Goal: Task Accomplishment & Management: Manage account settings

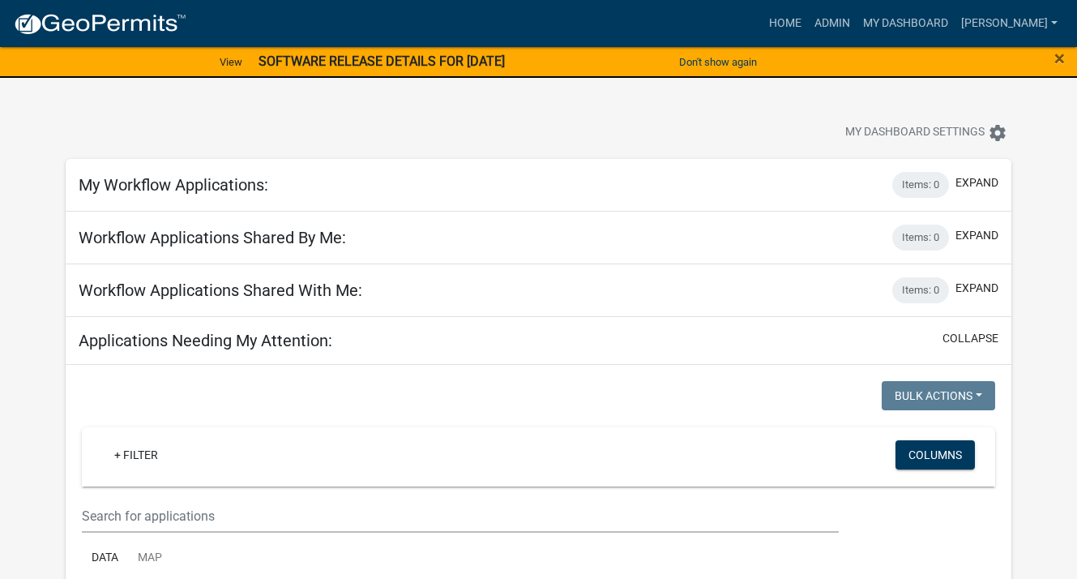
select select "3: 100"
click at [1062, 55] on span "×" at bounding box center [1059, 58] width 11 height 23
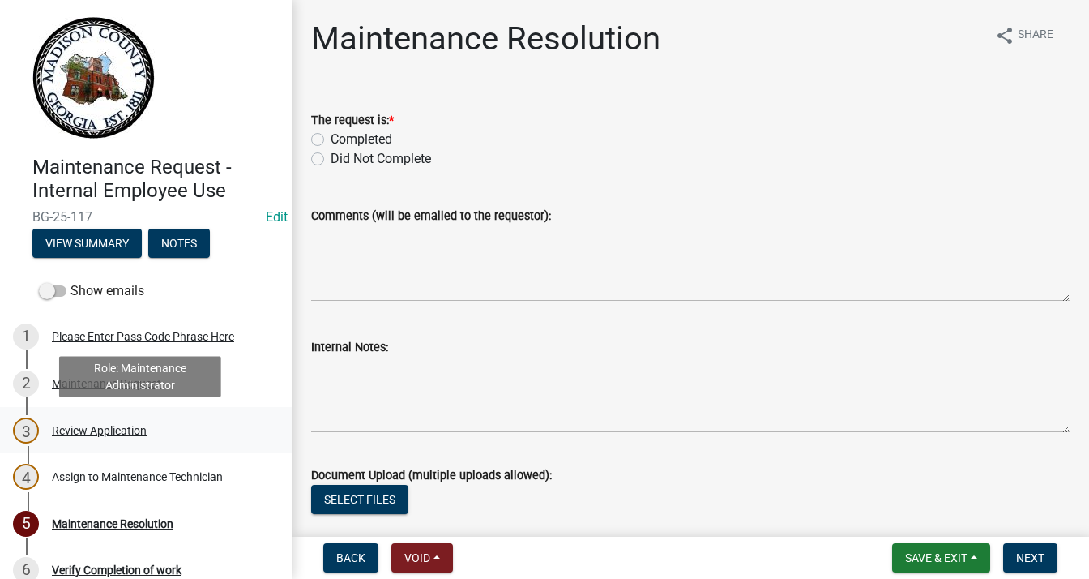
click at [115, 425] on div "Review Application" at bounding box center [99, 430] width 95 height 11
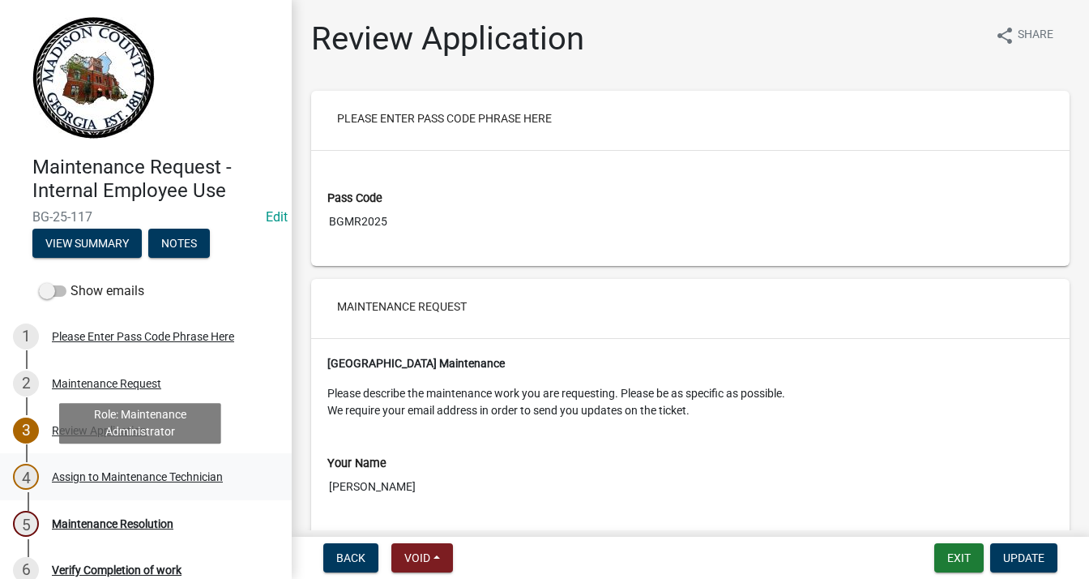
click at [131, 473] on div "Assign to Maintenance Technician" at bounding box center [137, 476] width 171 height 11
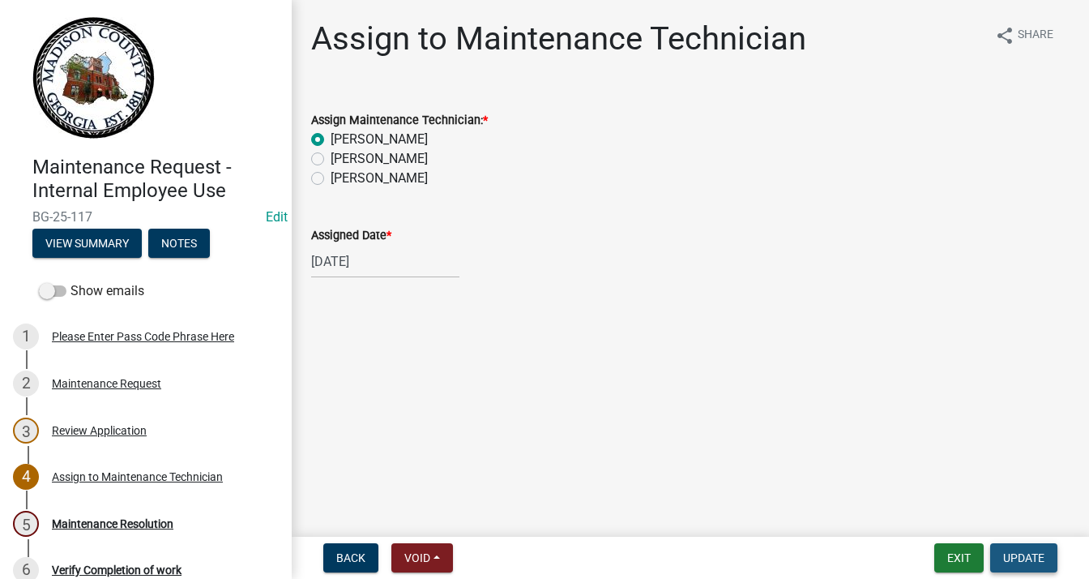
click at [1030, 551] on span "Update" at bounding box center [1023, 557] width 41 height 13
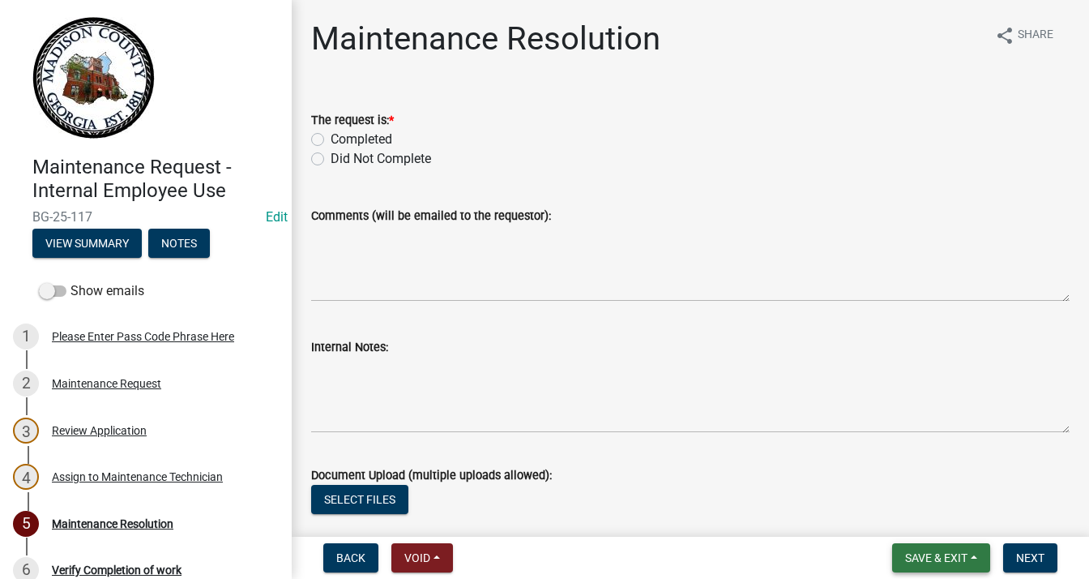
click at [937, 560] on span "Save & Exit" at bounding box center [936, 557] width 62 height 13
click at [924, 519] on button "Save & Exit" at bounding box center [926, 515] width 130 height 39
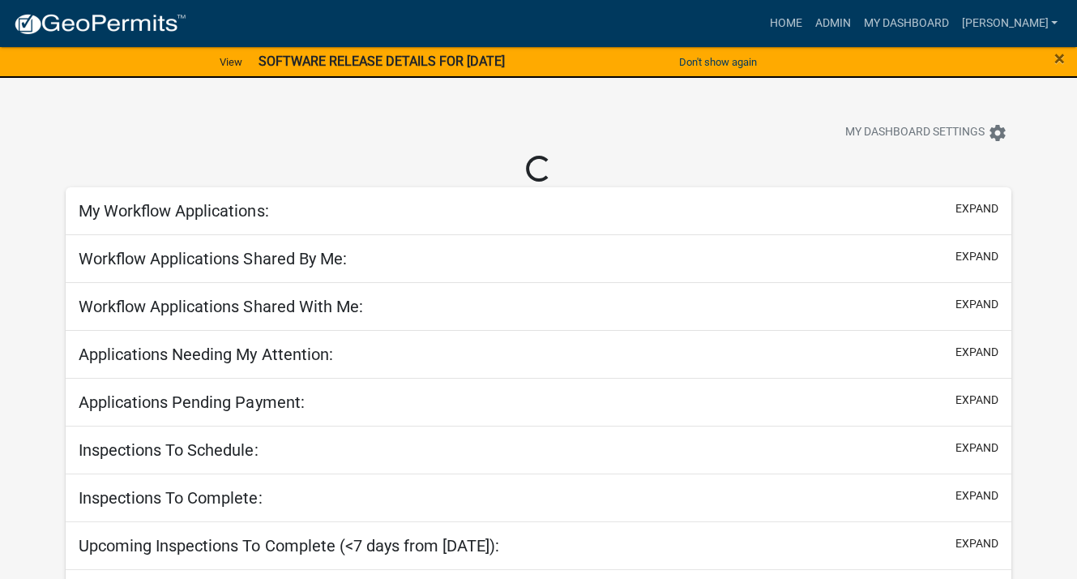
select select "3: 100"
